Goal: Information Seeking & Learning: Learn about a topic

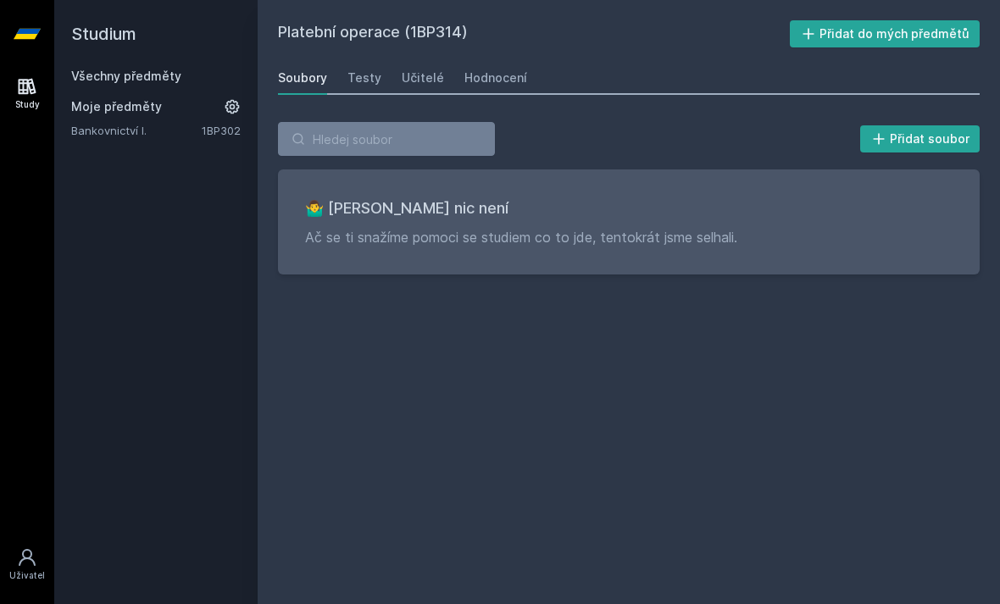
click at [109, 47] on h2 "Studium" at bounding box center [155, 34] width 169 height 68
click at [126, 37] on h2 "Studium" at bounding box center [155, 34] width 169 height 68
click at [145, 82] on link "Všechny předměty" at bounding box center [126, 76] width 110 height 14
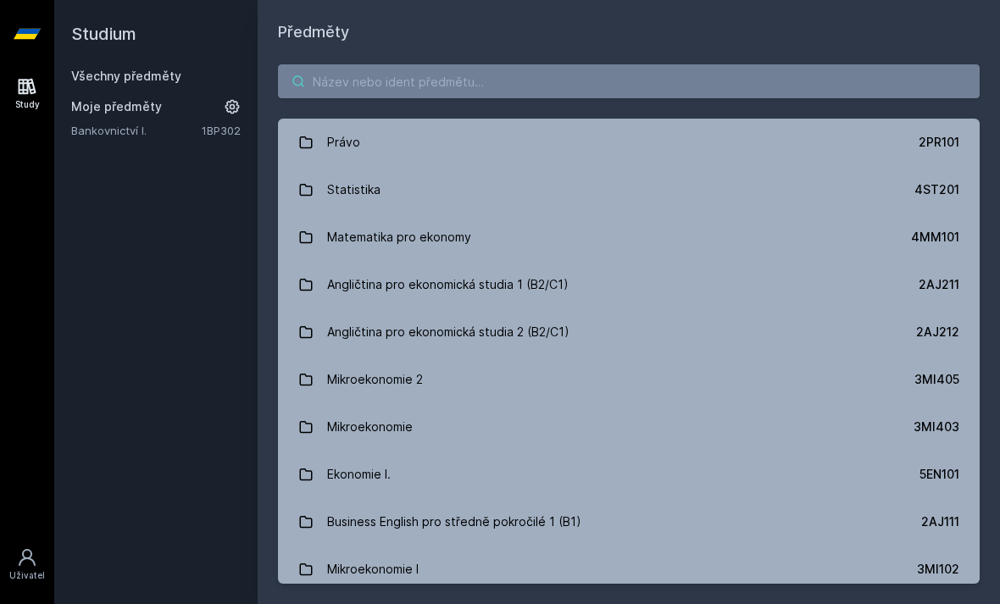
click at [497, 80] on input "search" at bounding box center [629, 81] width 702 height 34
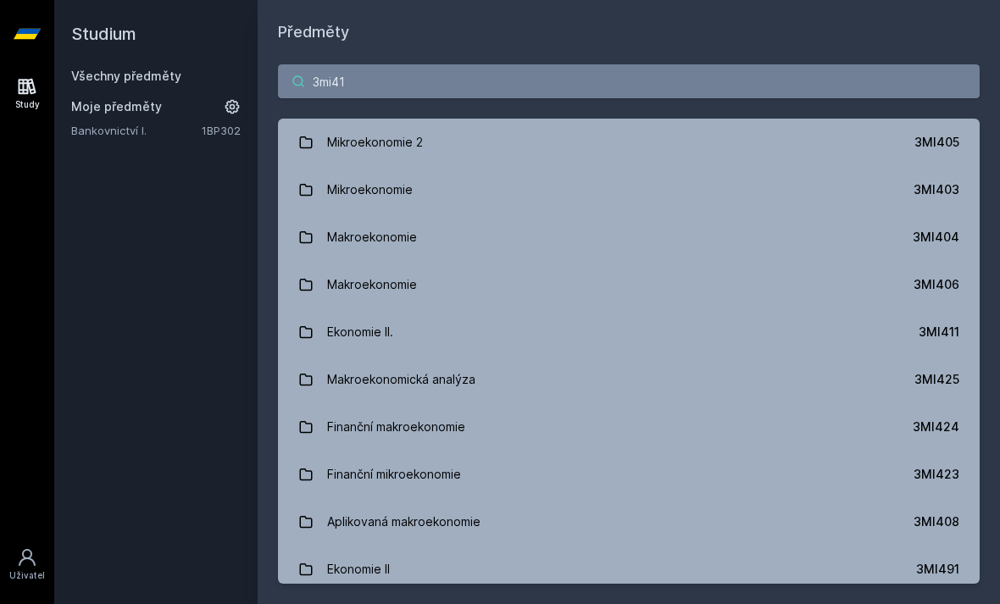
type input "3mi411"
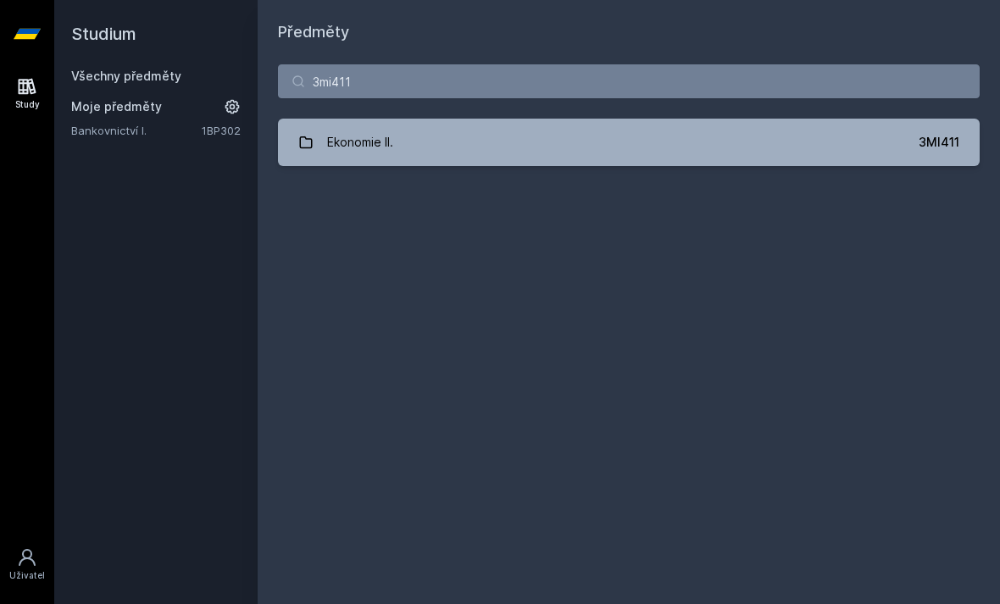
click at [350, 141] on div "Ekonomie II." at bounding box center [360, 142] width 66 height 34
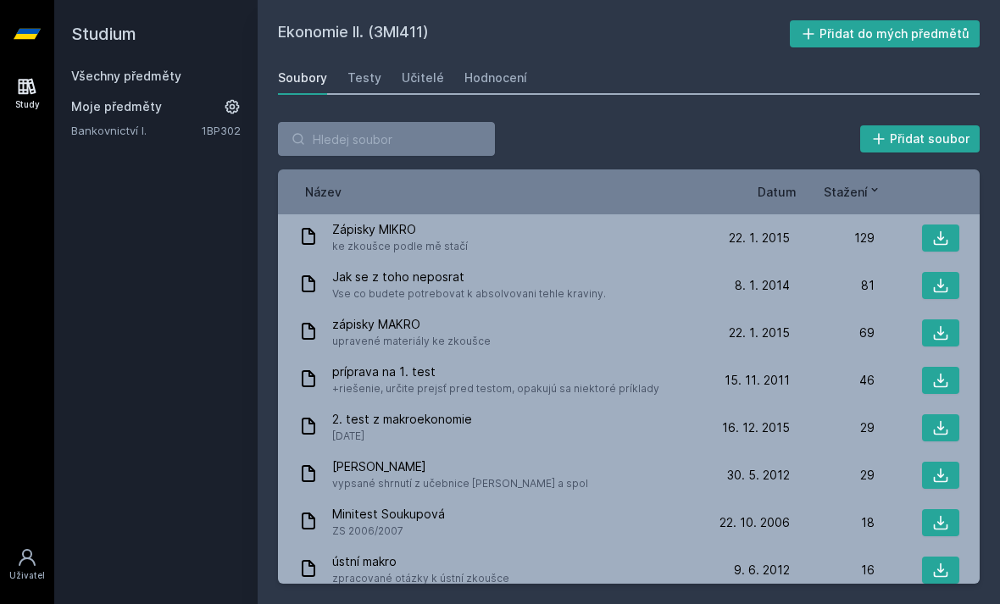
click at [362, 80] on div "Testy" at bounding box center [364, 77] width 34 height 17
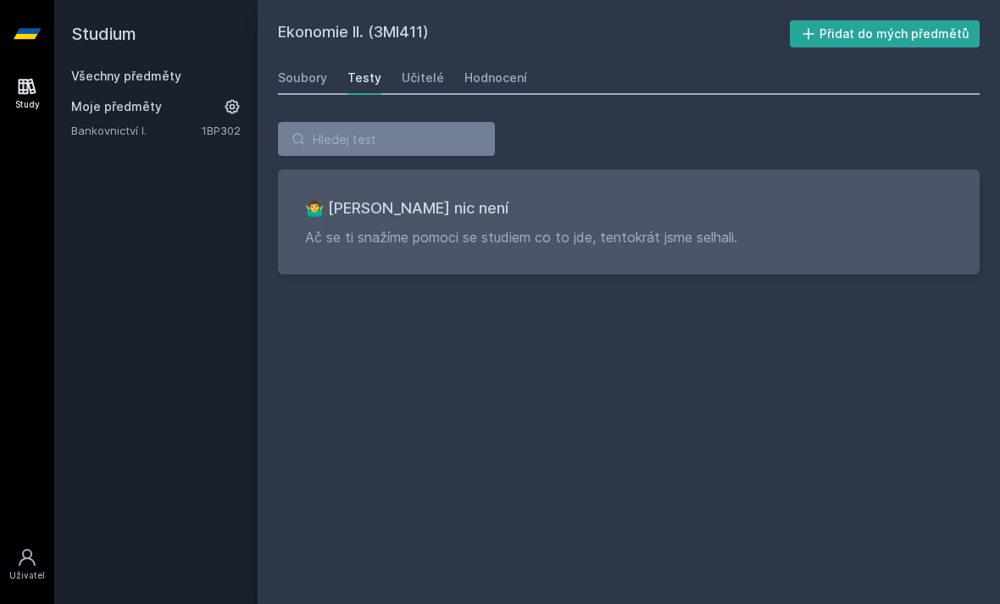
click at [423, 80] on div "Učitelé" at bounding box center [423, 77] width 42 height 17
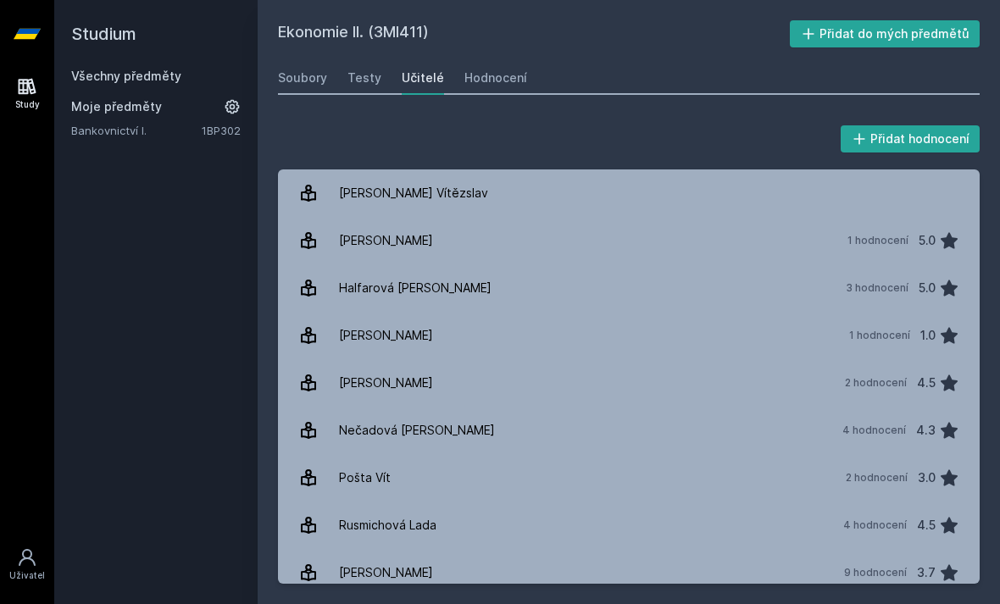
click at [480, 77] on div "Hodnocení" at bounding box center [495, 77] width 63 height 17
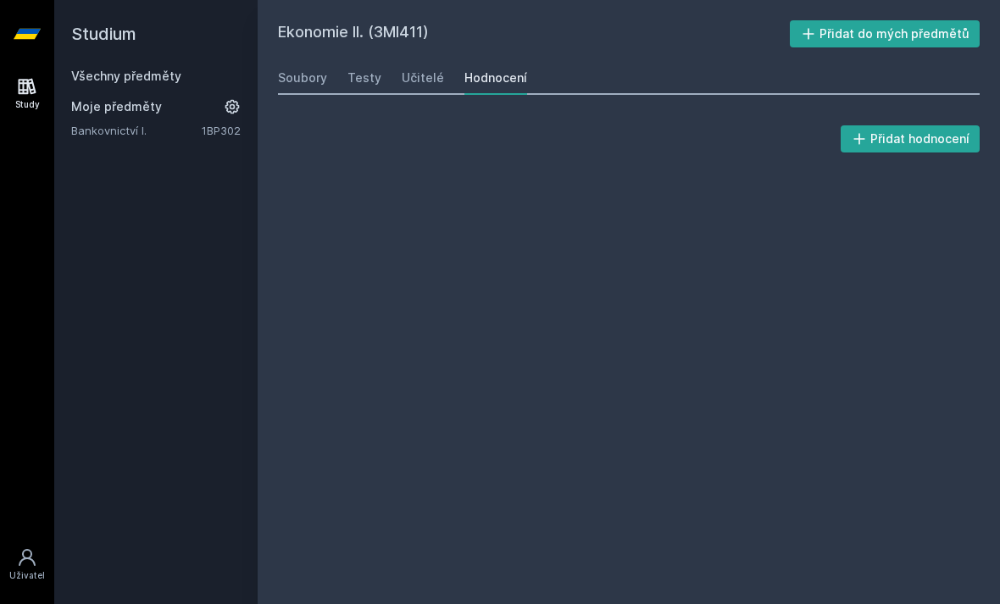
click at [300, 80] on div "Soubory" at bounding box center [302, 77] width 49 height 17
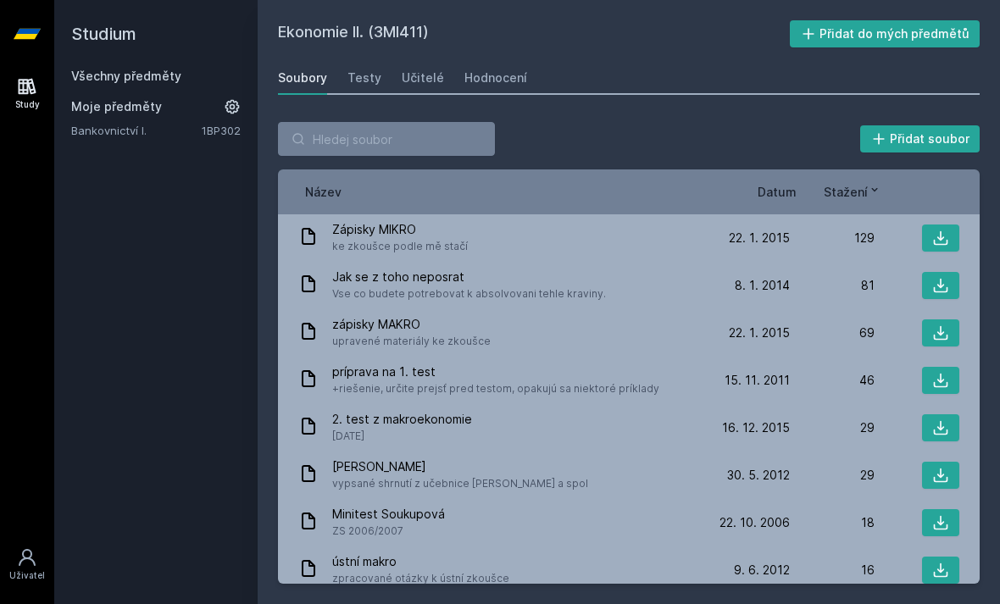
click at [365, 238] on span "ke zkoušce podle mě stačí" at bounding box center [400, 246] width 136 height 17
click at [935, 243] on icon at bounding box center [941, 238] width 14 height 14
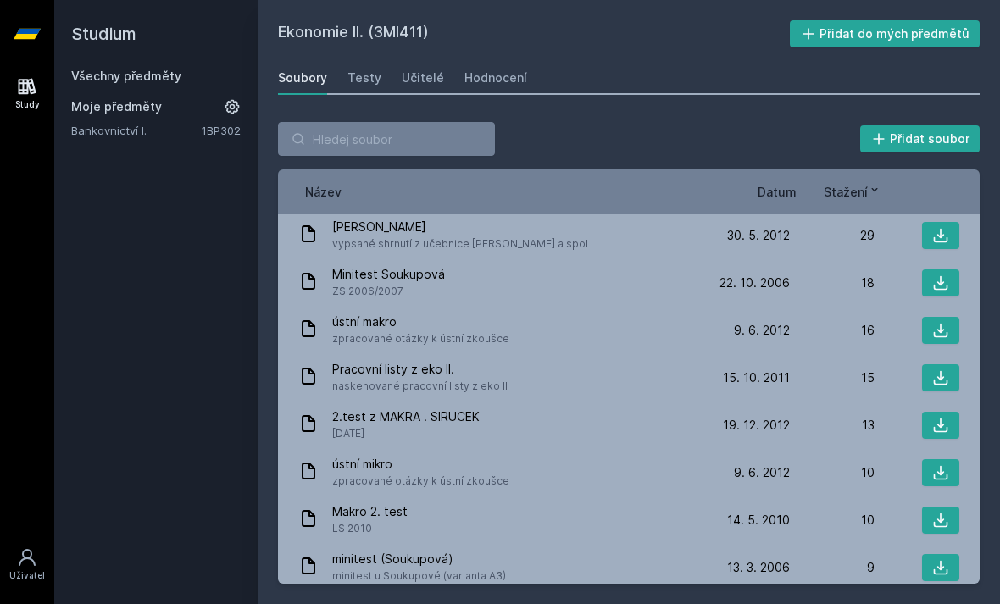
scroll to position [492, 0]
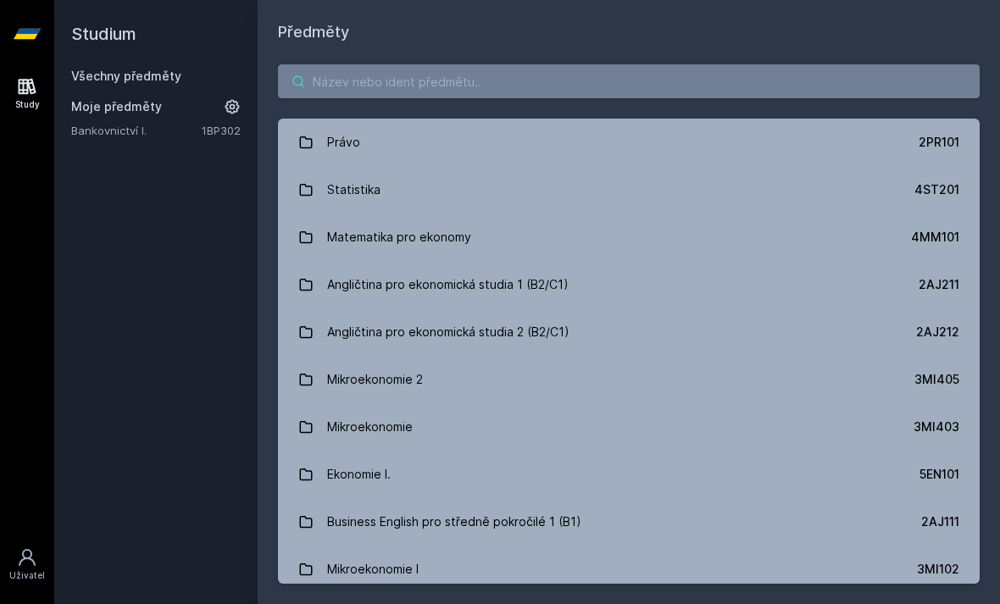
click at [494, 84] on input "search" at bounding box center [629, 81] width 702 height 34
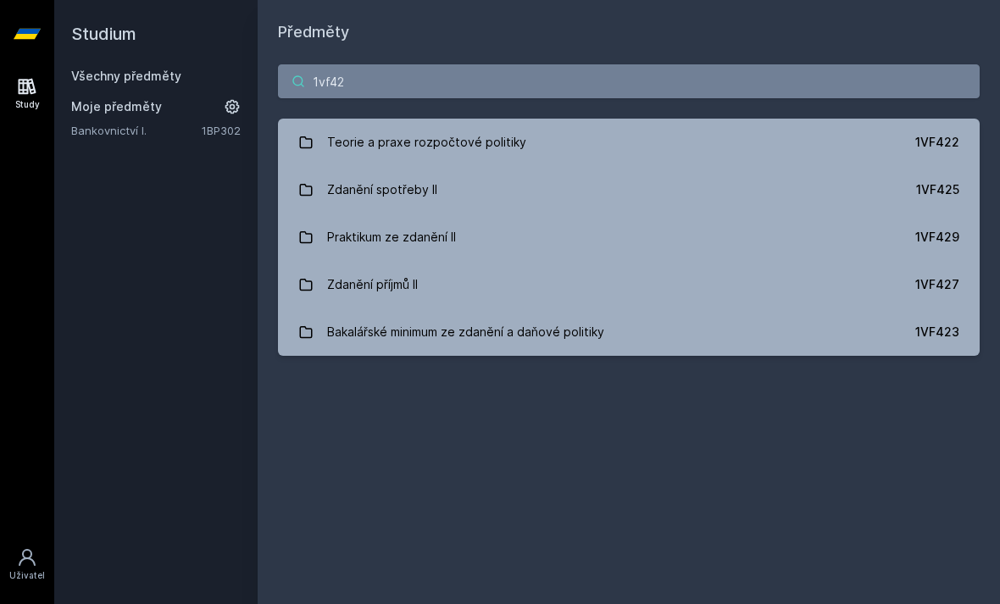
type input "1vf420"
